Goal: Task Accomplishment & Management: Manage account settings

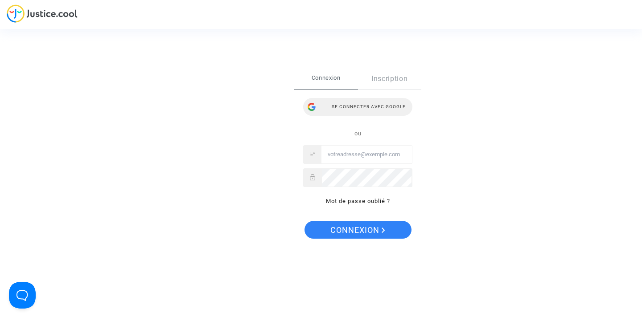
click at [376, 105] on div "Se connecter avec Google" at bounding box center [357, 107] width 109 height 18
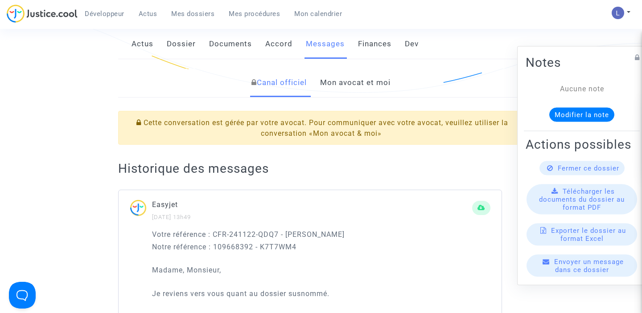
scroll to position [160, 0]
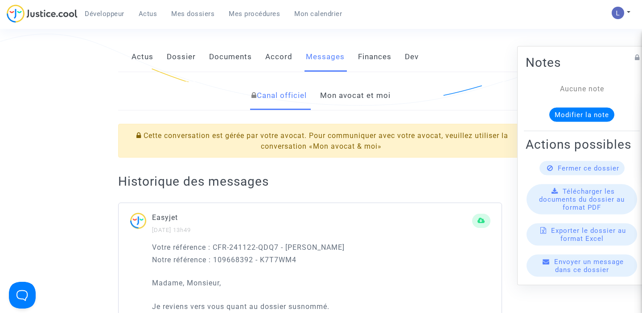
click at [336, 97] on link "Mon avocat et moi" at bounding box center [355, 95] width 70 height 29
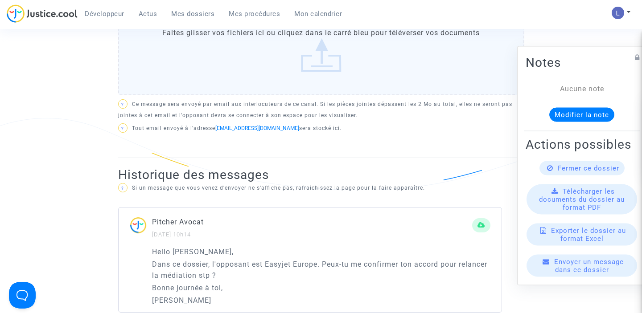
scroll to position [672, 0]
